Goal: Information Seeking & Learning: Learn about a topic

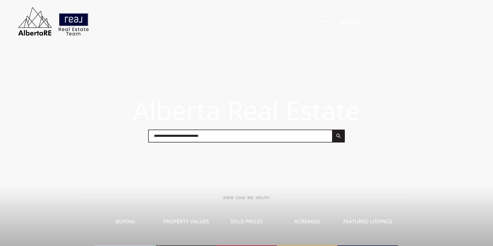
click at [354, 21] on link "Sold Data" at bounding box center [351, 21] width 22 height 5
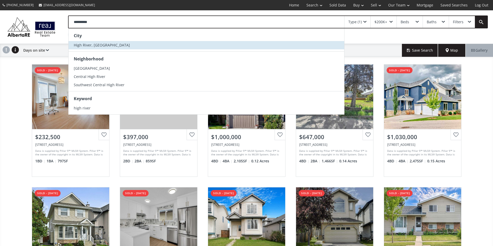
type input "**********"
click at [110, 48] on li "High River, [GEOGRAPHIC_DATA]" at bounding box center [206, 45] width 275 height 8
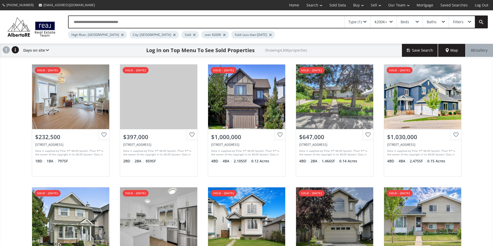
click at [173, 36] on div at bounding box center [174, 35] width 3 height 2
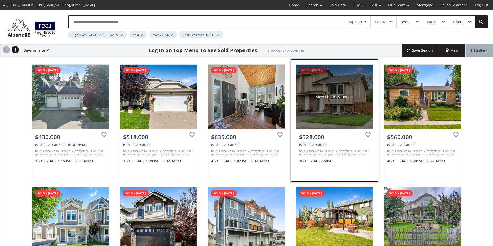
click at [337, 89] on div "View Photos & Details" at bounding box center [334, 97] width 77 height 65
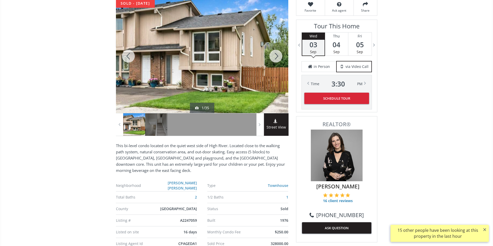
scroll to position [53, 0]
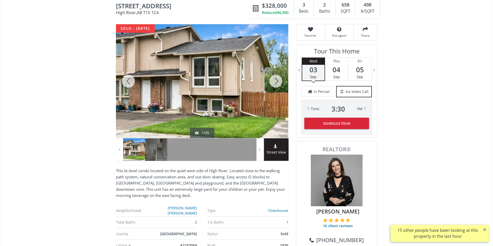
click at [238, 91] on div at bounding box center [202, 81] width 172 height 114
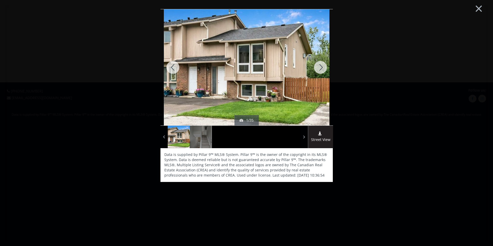
scroll to position [0, 0]
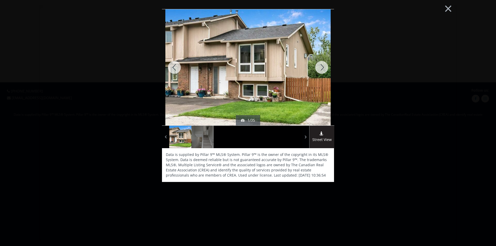
click at [319, 68] on div at bounding box center [321, 67] width 25 height 116
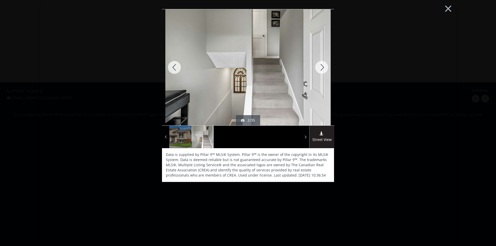
click at [318, 69] on div at bounding box center [321, 67] width 25 height 116
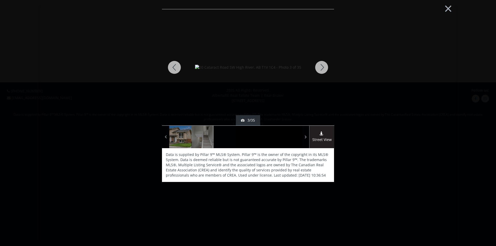
click at [318, 69] on div at bounding box center [321, 67] width 25 height 116
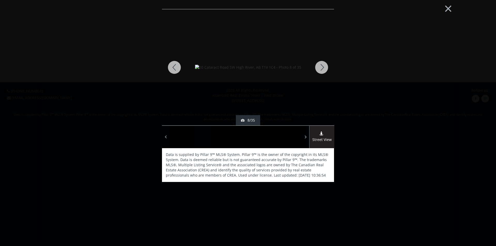
click at [318, 69] on div at bounding box center [321, 67] width 25 height 116
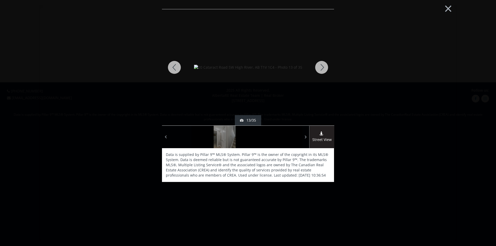
click at [318, 69] on div at bounding box center [321, 67] width 25 height 116
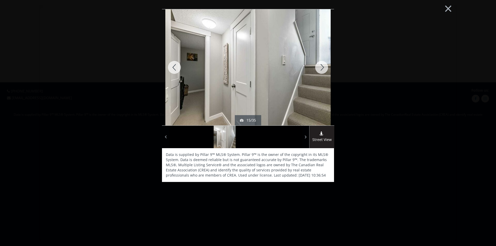
click at [318, 69] on div at bounding box center [321, 67] width 25 height 116
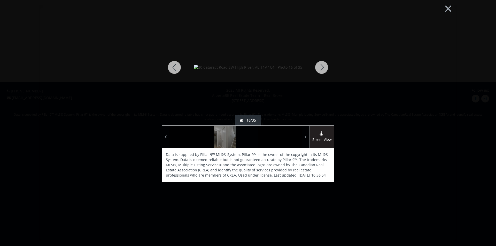
click at [318, 69] on div at bounding box center [321, 67] width 25 height 116
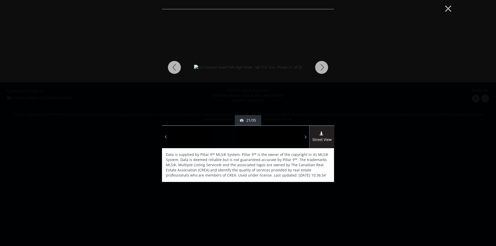
click at [318, 69] on div at bounding box center [321, 67] width 25 height 116
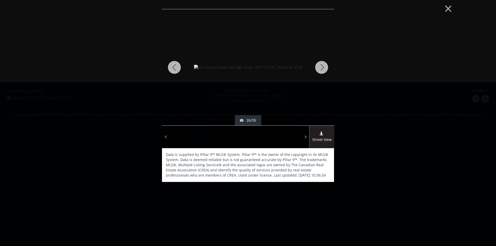
click at [318, 69] on div at bounding box center [321, 67] width 25 height 116
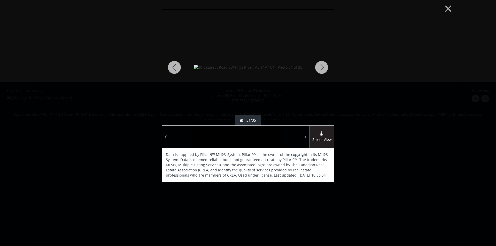
click at [318, 69] on div at bounding box center [321, 67] width 25 height 116
click at [446, 9] on button "×" at bounding box center [448, 7] width 28 height 21
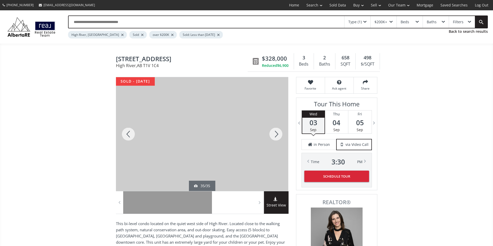
click at [141, 23] on input "text" at bounding box center [206, 22] width 275 height 12
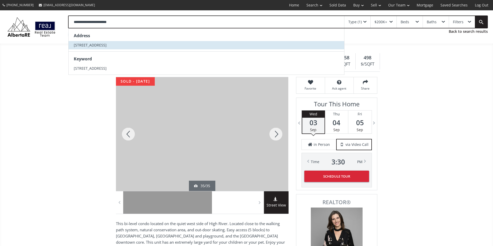
type input "**********"
click at [107, 48] on span "[STREET_ADDRESS]" at bounding box center [90, 45] width 33 height 5
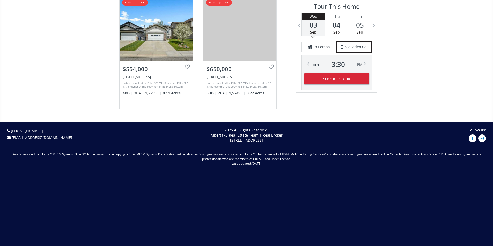
scroll to position [1344, 0]
